Goal: Navigation & Orientation: Go to known website

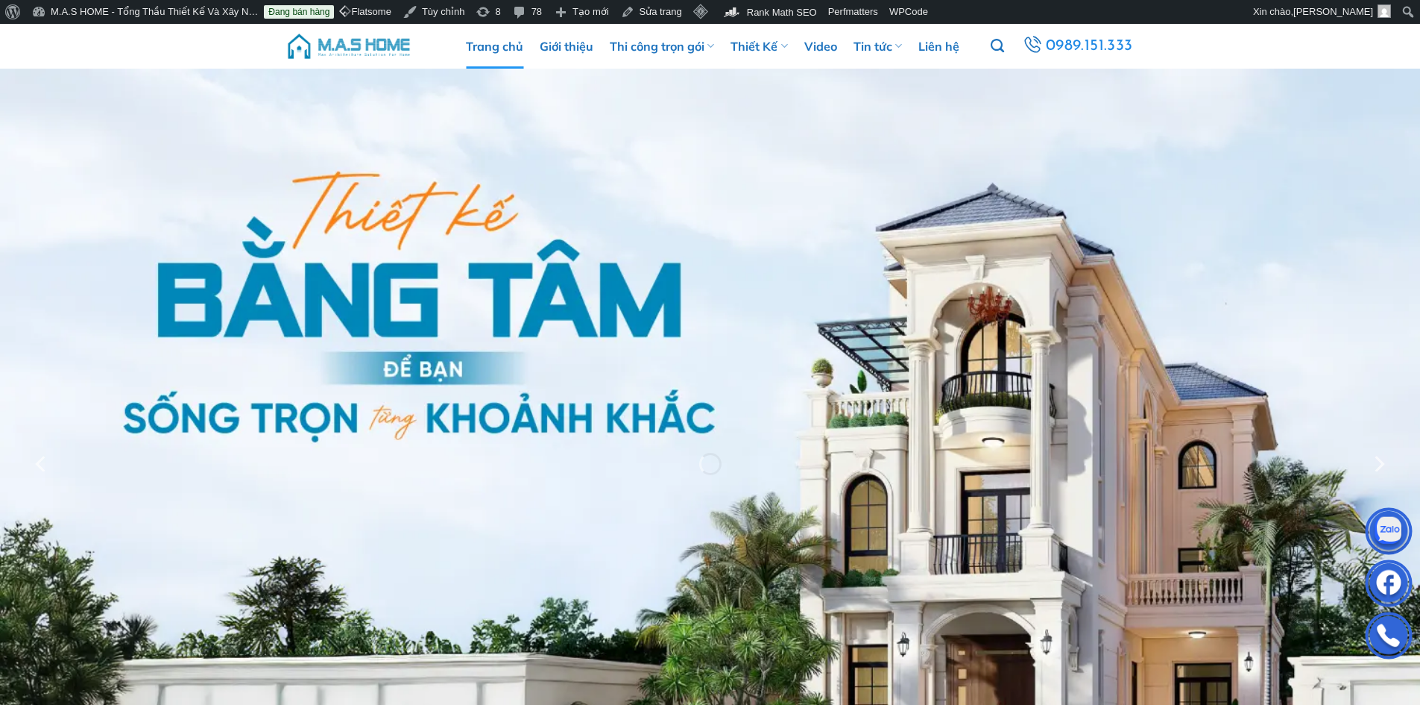
click at [380, 47] on img at bounding box center [349, 46] width 127 height 45
click at [335, 45] on img at bounding box center [349, 46] width 127 height 45
click at [379, 41] on img at bounding box center [349, 46] width 127 height 45
click at [375, 51] on img at bounding box center [349, 46] width 127 height 45
click at [365, 49] on img at bounding box center [349, 46] width 127 height 45
